Goal: Check status: Check status

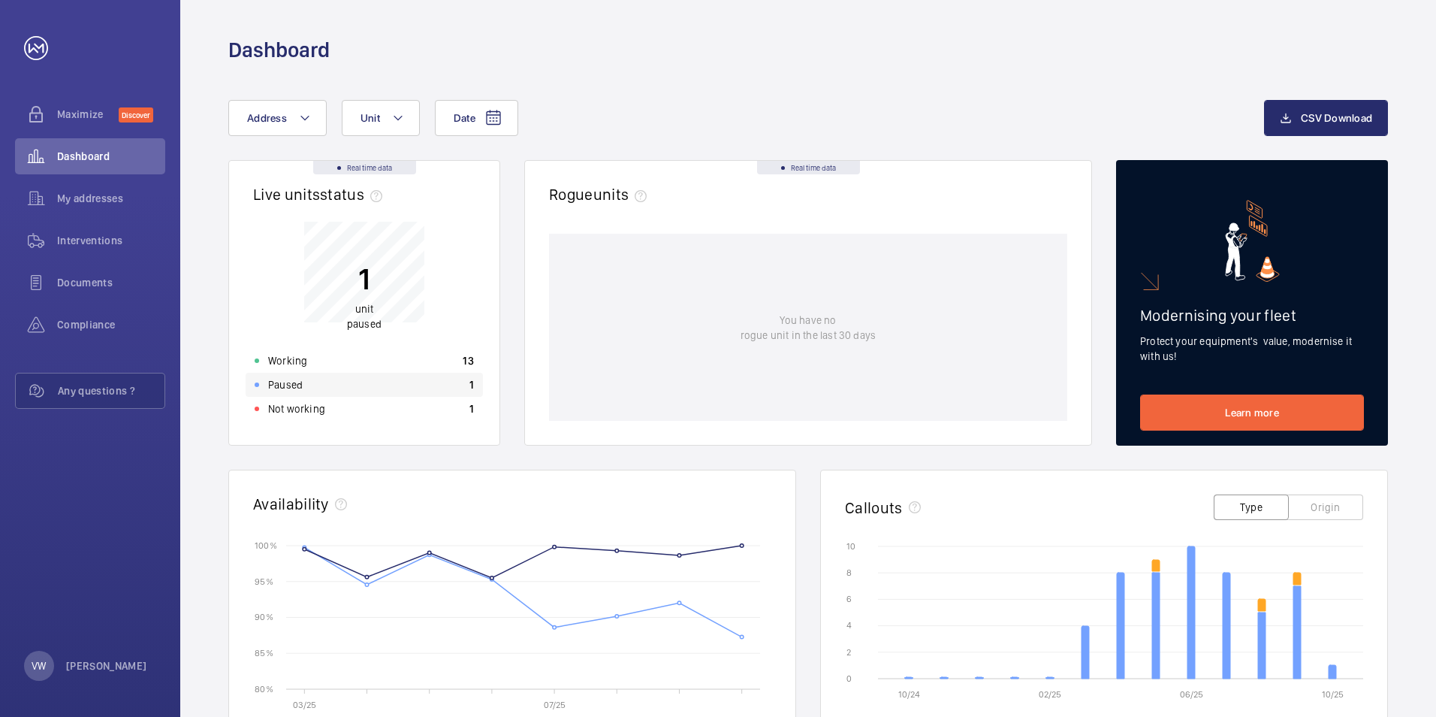
click at [291, 384] on p "Paused" at bounding box center [285, 384] width 35 height 15
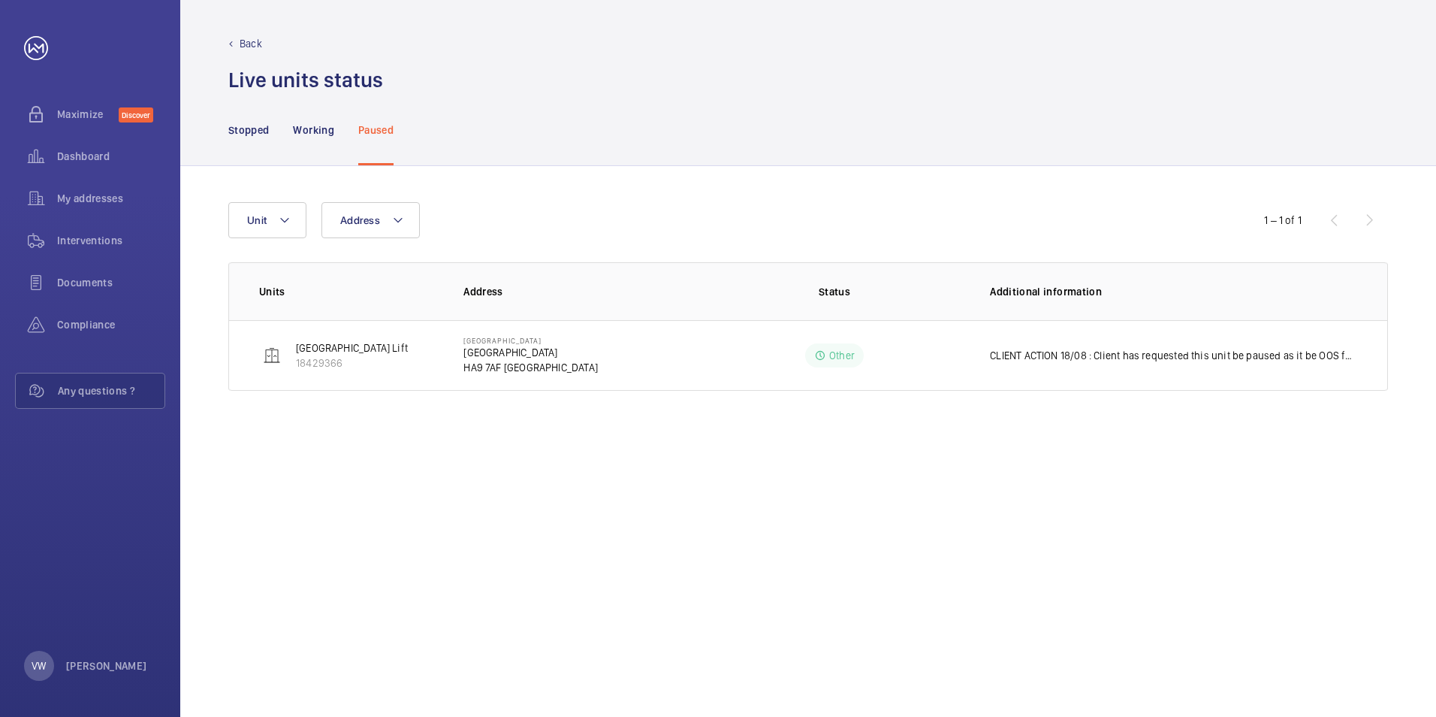
click at [244, 43] on p "Back" at bounding box center [251, 43] width 23 height 15
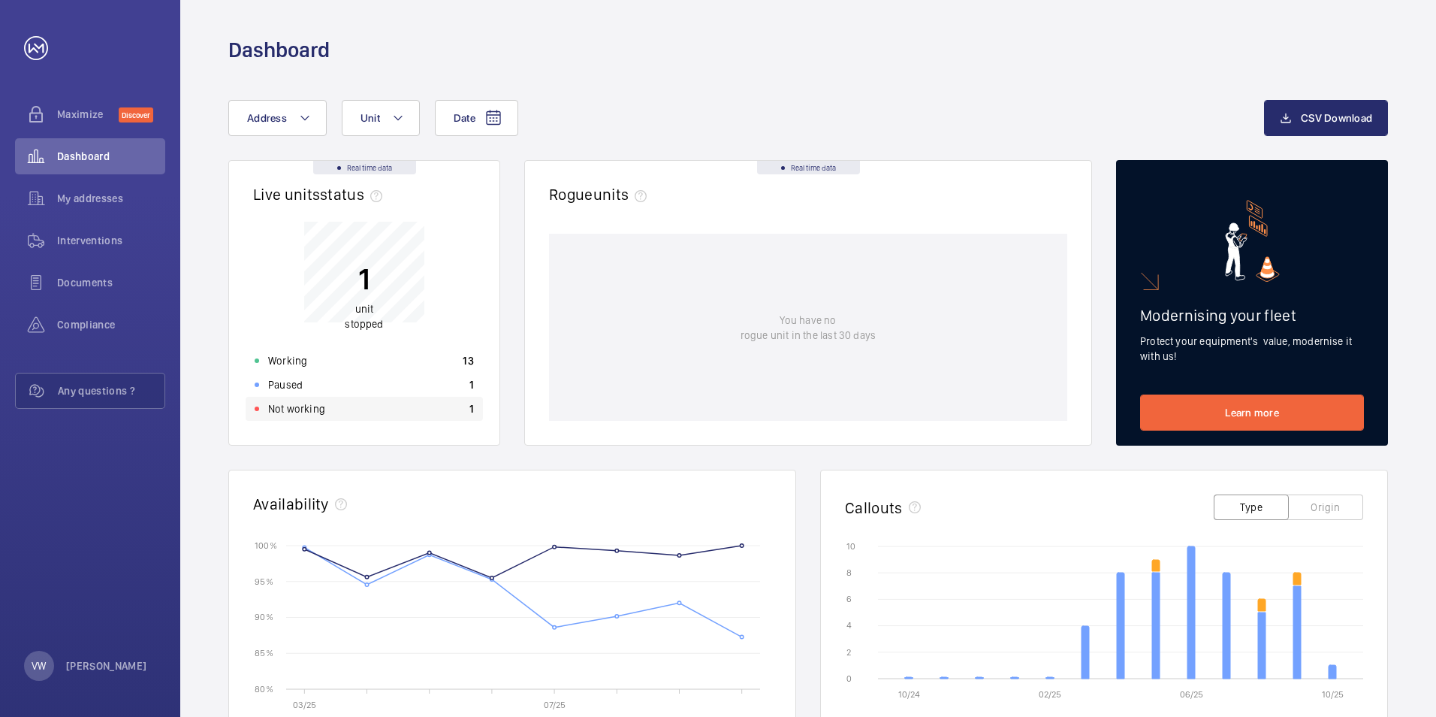
click at [298, 414] on p "Not working" at bounding box center [296, 408] width 57 height 15
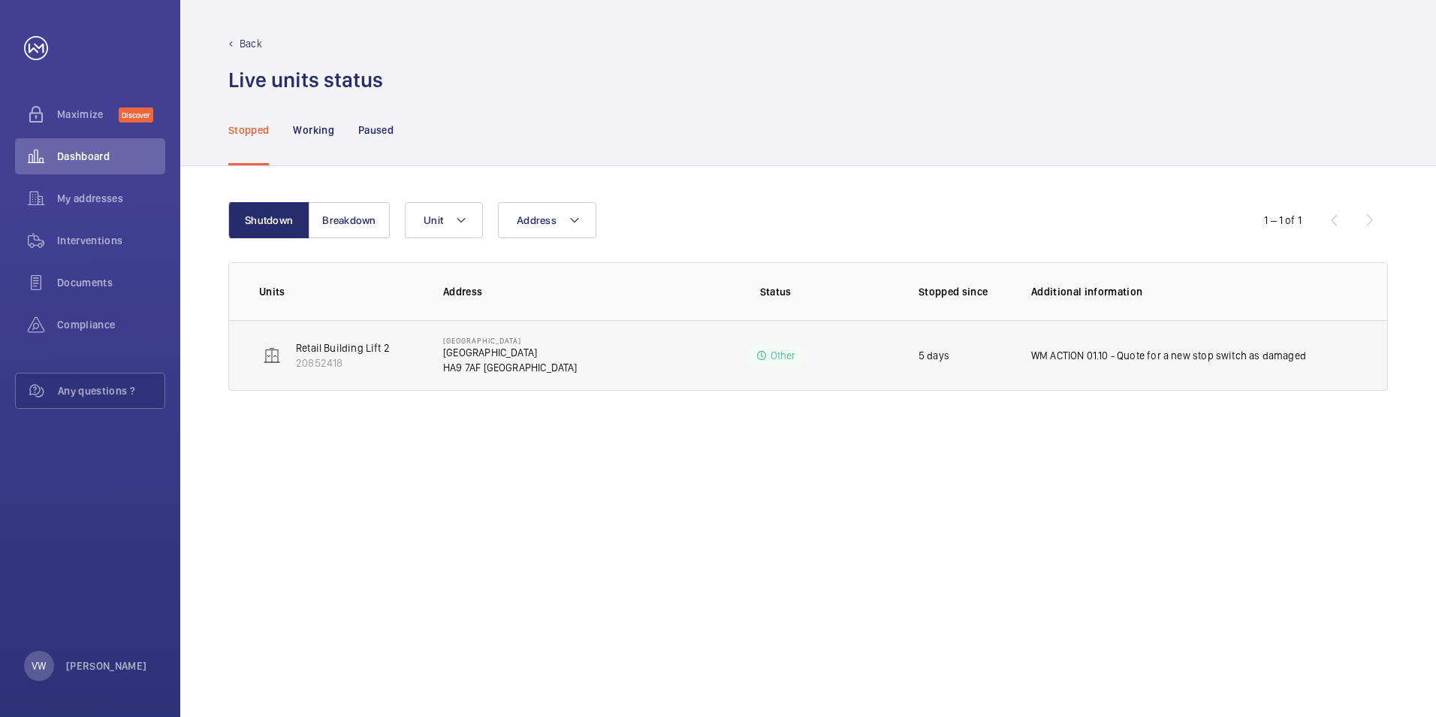
click at [330, 345] on p "Retail Building Lift 2" at bounding box center [343, 347] width 94 height 15
